Goal: Information Seeking & Learning: Learn about a topic

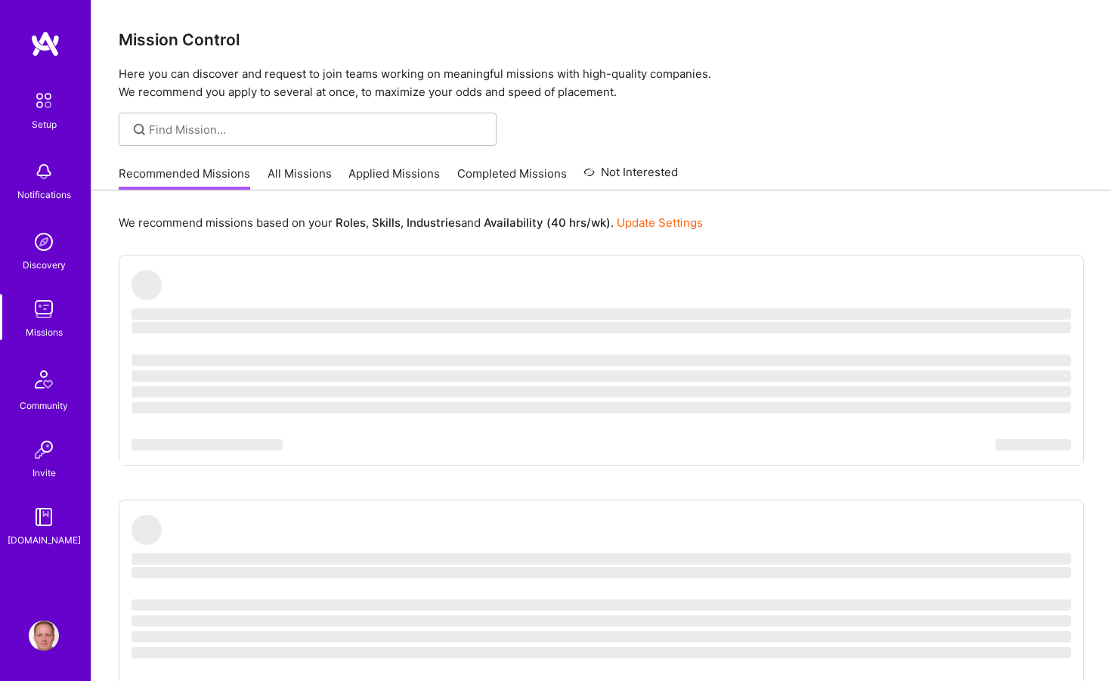
click at [369, 172] on link "Applied Missions" at bounding box center [393, 177] width 91 height 25
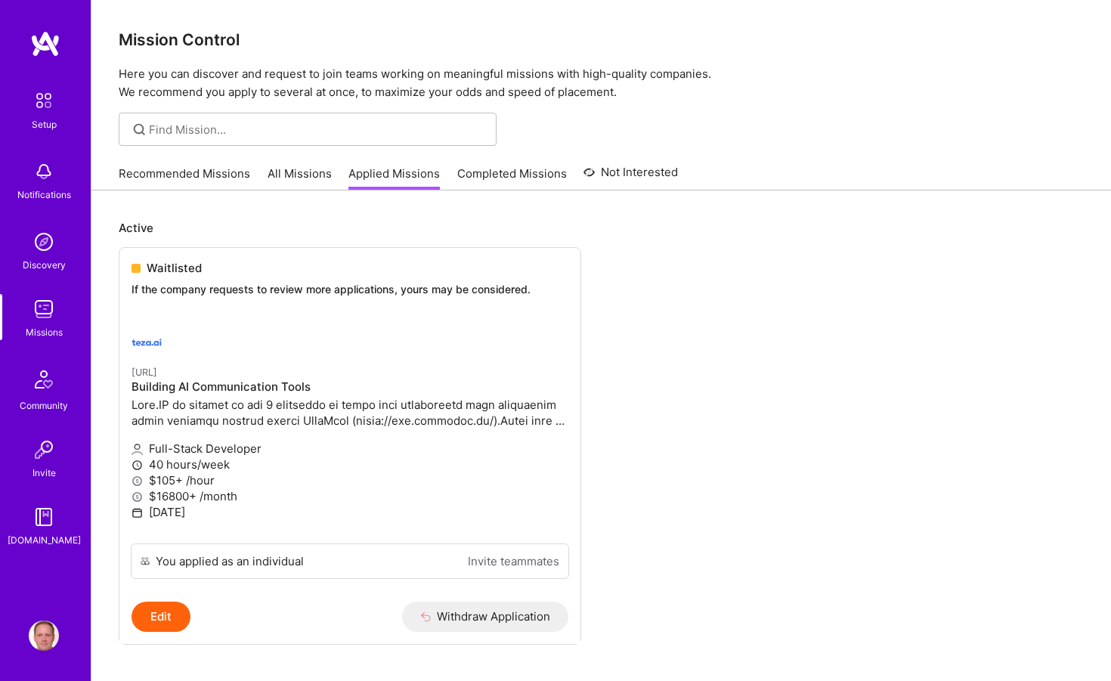
click at [183, 174] on link "Recommended Missions" at bounding box center [184, 177] width 131 height 25
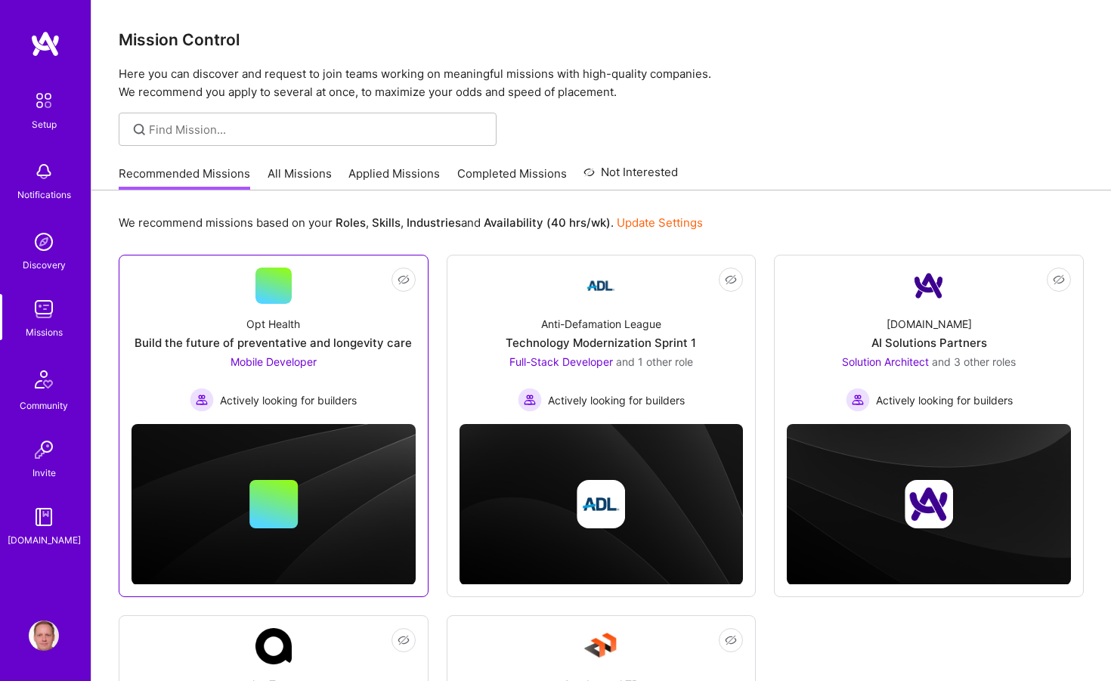
click at [311, 274] on link "Not Interested Opt Health Build the future of preventative and longevity care M…" at bounding box center [273, 339] width 284 height 144
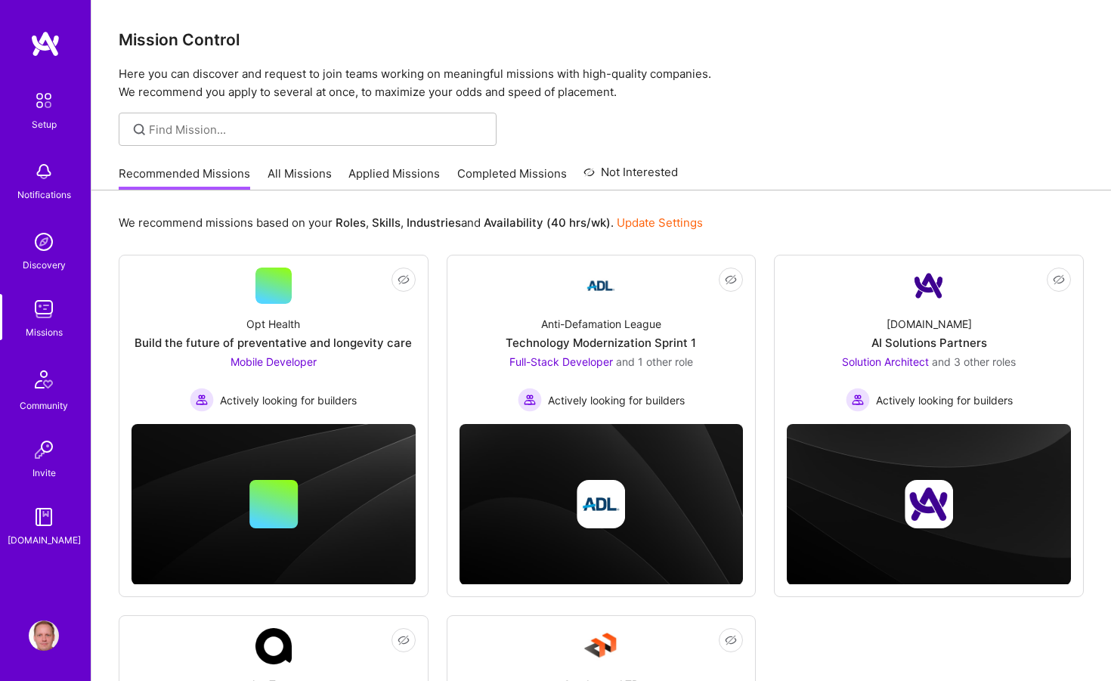
click at [289, 178] on link "All Missions" at bounding box center [299, 177] width 64 height 25
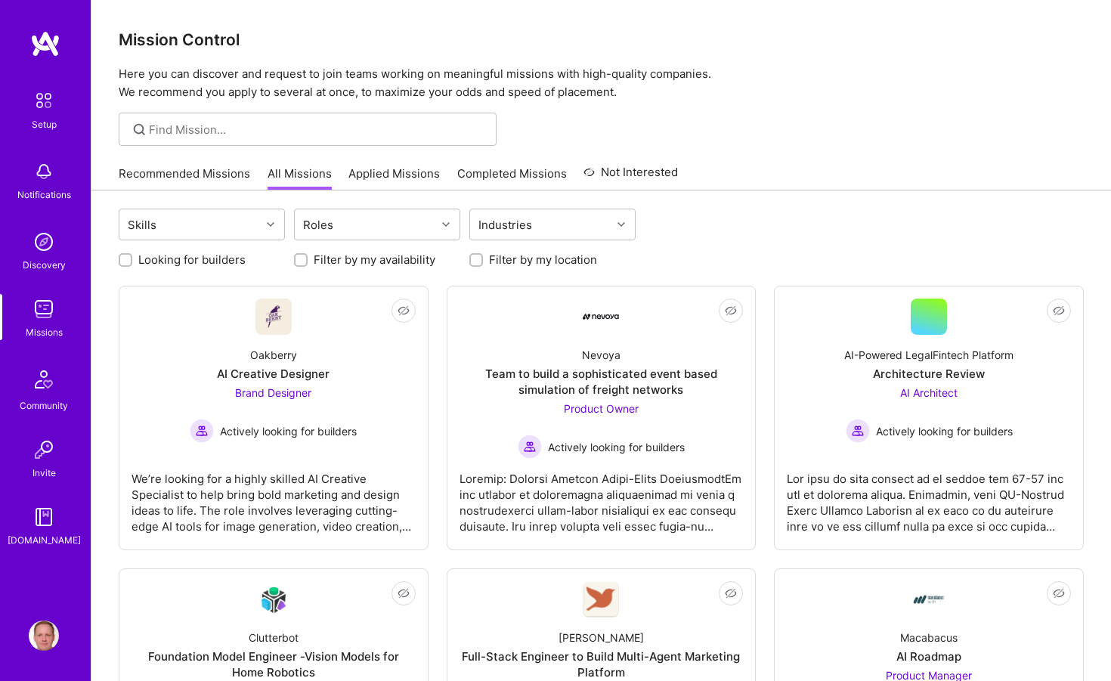
click at [224, 258] on label "Looking for builders" at bounding box center [191, 260] width 107 height 16
click at [132, 258] on input "Looking for builders" at bounding box center [127, 260] width 11 height 11
checkbox input "true"
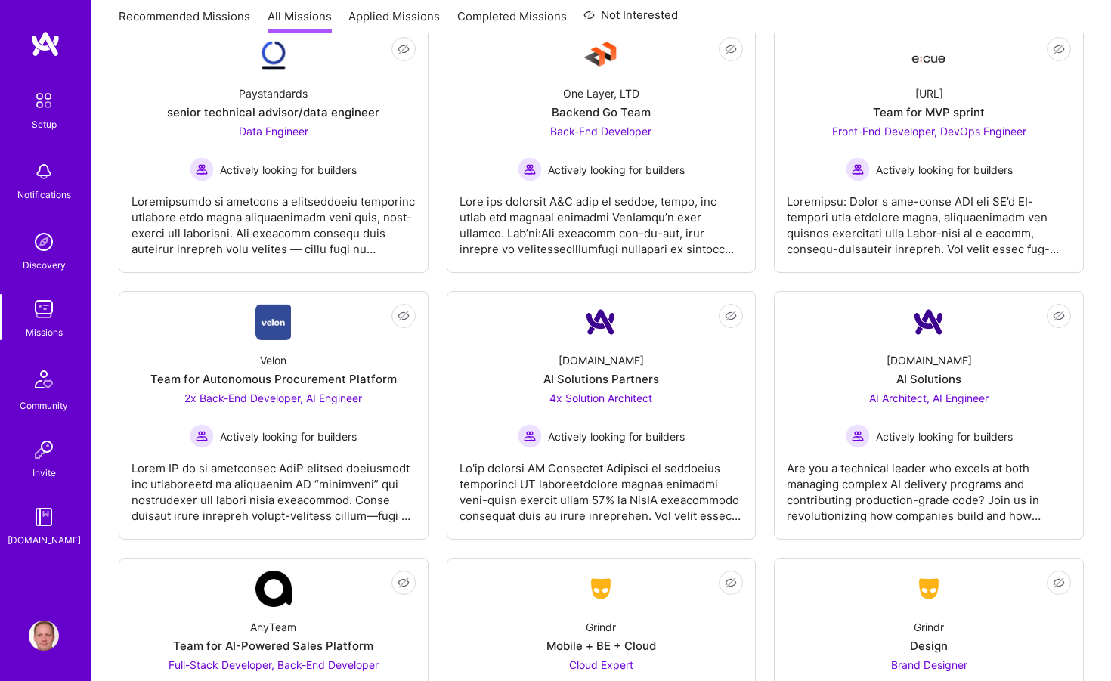
scroll to position [1161, 0]
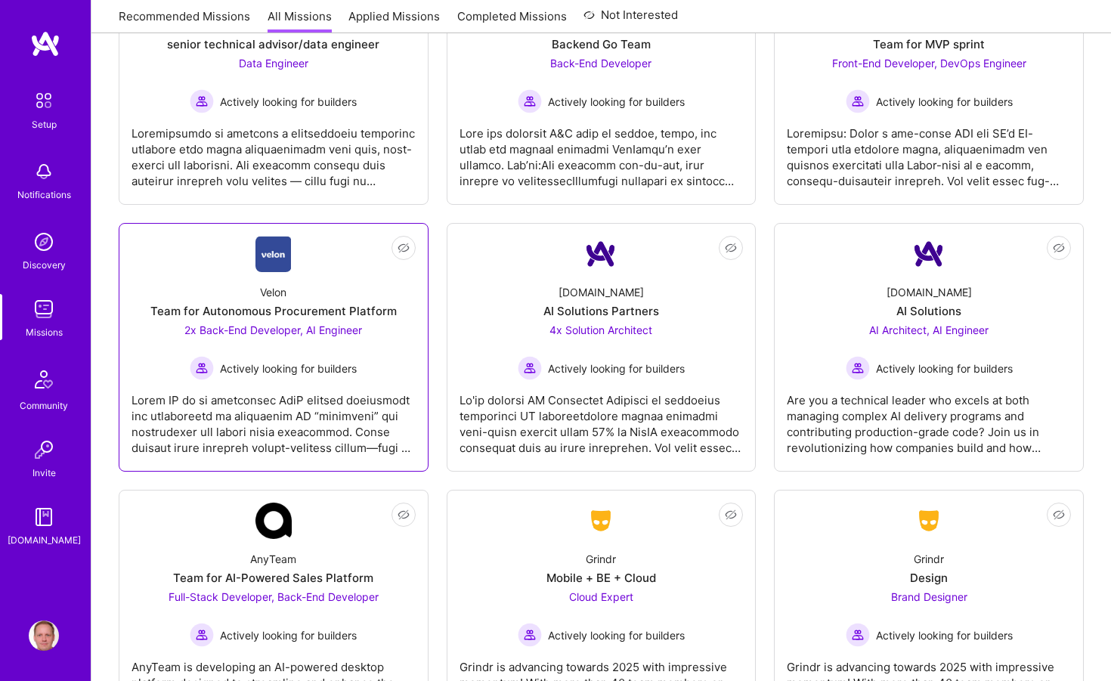
click at [230, 374] on span "Actively looking for builders" at bounding box center [288, 368] width 137 height 16
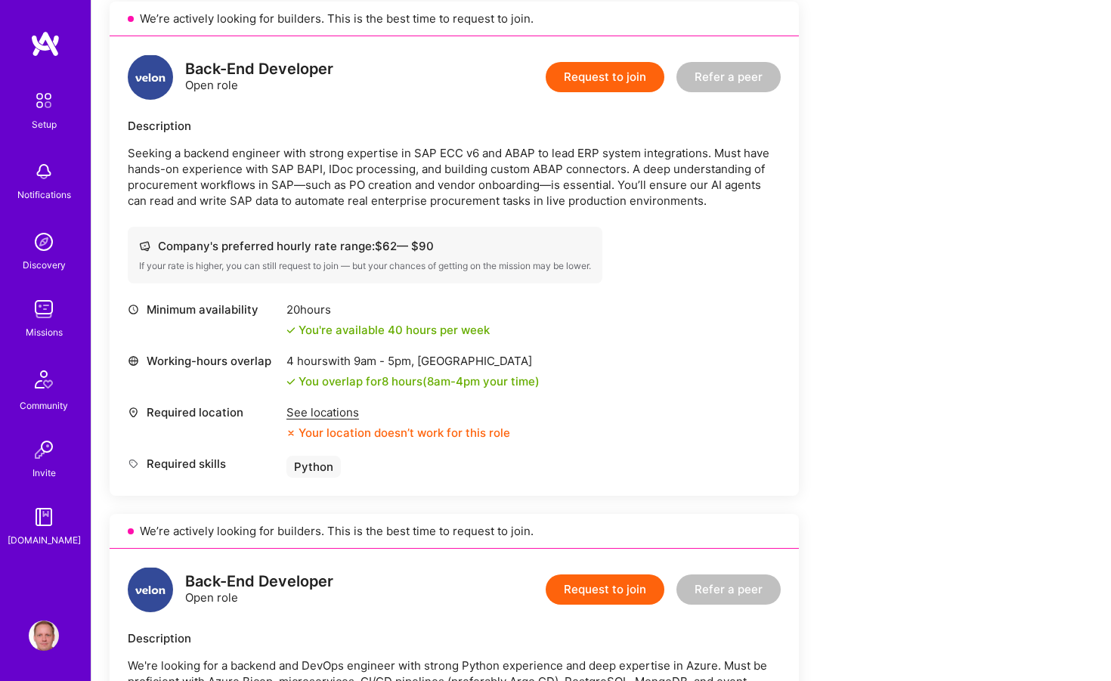
scroll to position [533, 0]
